Goal: Find specific page/section

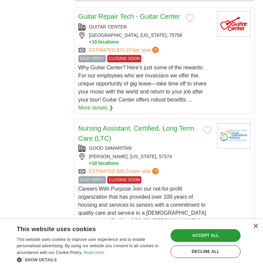
scroll to position [857, 0]
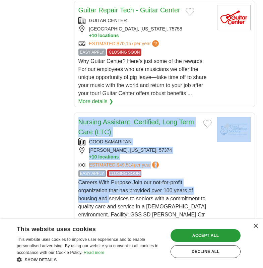
drag, startPoint x: 262, startPoint y: 148, endPoint x: 259, endPoint y: 185, distance: 37.0
click at [259, 185] on body "Login Register Employers 7,976,294 Jobs in US Salary Salary Select a salary ran…" at bounding box center [131, 107] width 263 height 1928
